Goal: Task Accomplishment & Management: Manage account settings

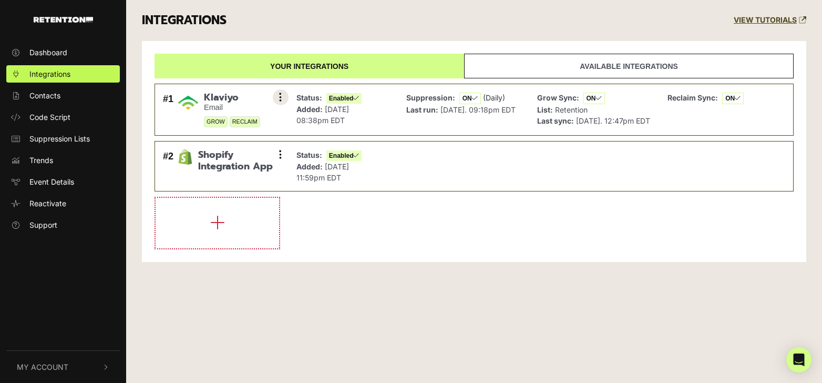
click at [281, 99] on icon at bounding box center [280, 97] width 3 height 11
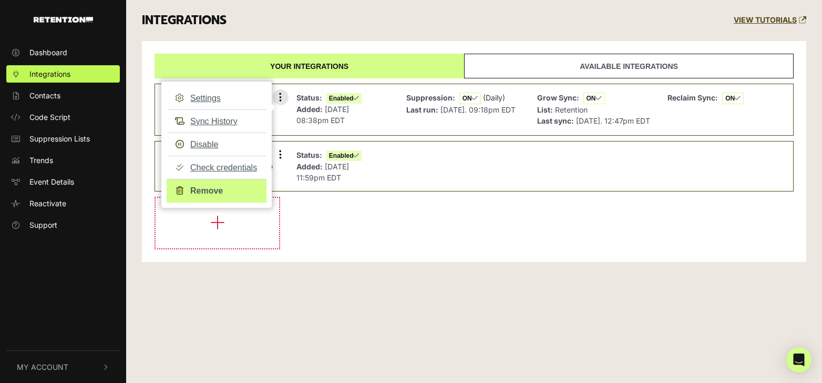
click at [209, 190] on link "Remove" at bounding box center [217, 191] width 100 height 24
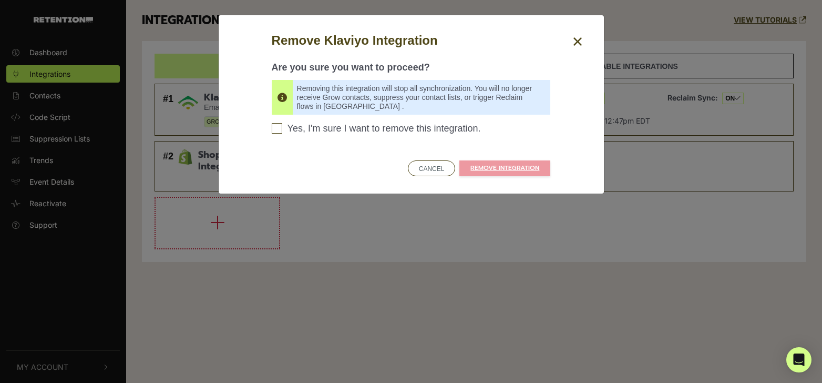
click at [279, 126] on input "Yes, I'm sure I want to remove this integration. Please confirm to continue" at bounding box center [277, 128] width 11 height 11
checkbox input "true"
click at [511, 166] on link "REMOVE INTEGRATION" at bounding box center [505, 168] width 91 height 16
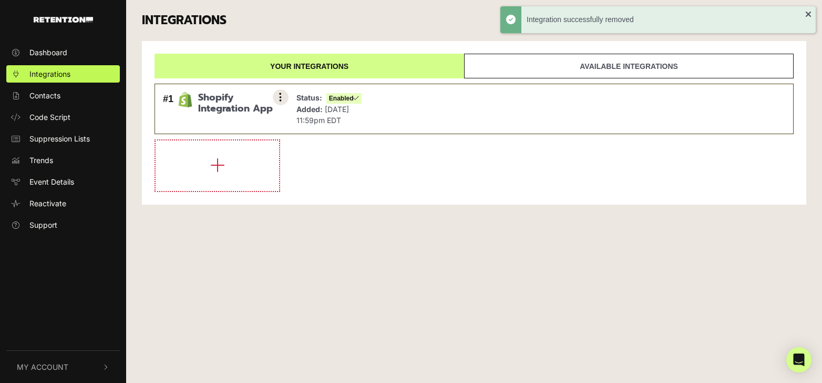
click at [280, 94] on icon at bounding box center [280, 97] width 3 height 11
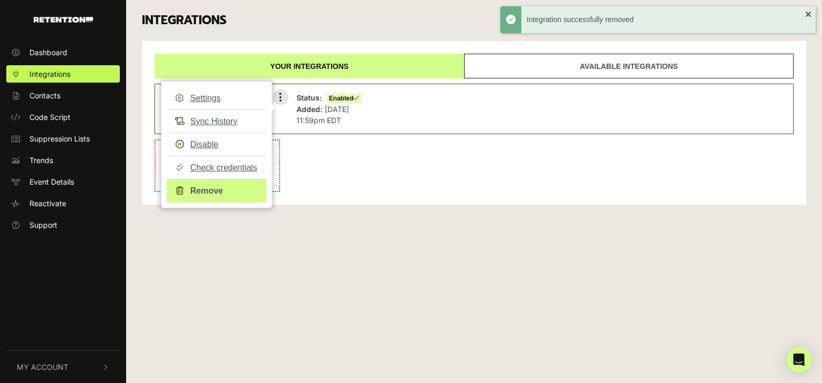
click at [213, 190] on link "Remove" at bounding box center [217, 191] width 100 height 24
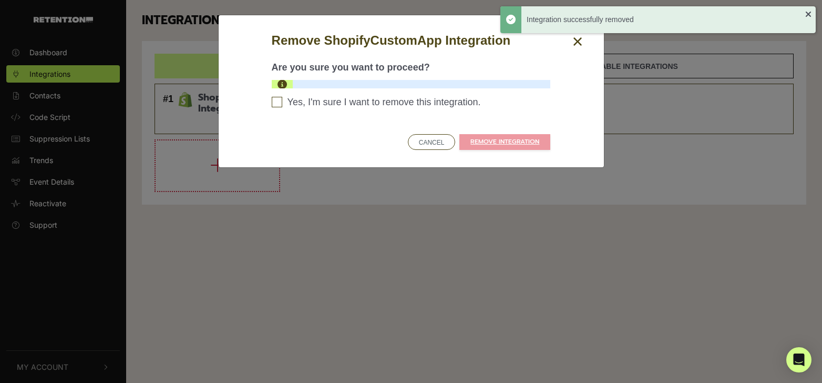
click at [281, 99] on input "Yes, I'm sure I want to remove this integration. Please confirm to continue" at bounding box center [277, 102] width 11 height 11
checkbox input "true"
click at [497, 141] on link "REMOVE INTEGRATION" at bounding box center [505, 142] width 91 height 16
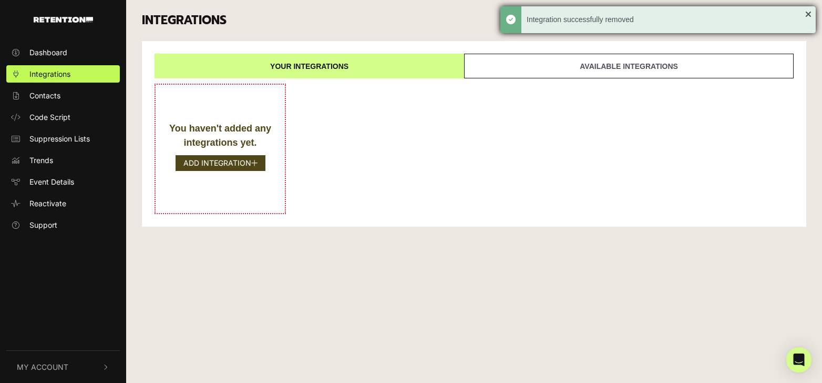
click at [808, 14] on div "Integration successfully removed" at bounding box center [658, 19] width 315 height 27
